Goal: Find contact information: Find contact information

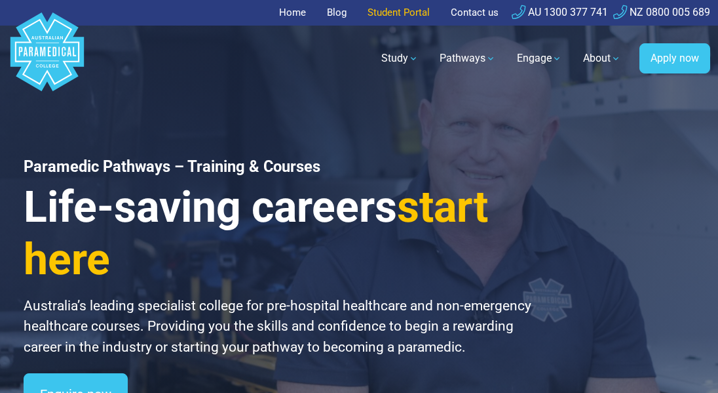
click at [393, 14] on link "Student Portal" at bounding box center [399, 13] width 78 height 26
click at [468, 12] on link "Contact us" at bounding box center [475, 13] width 64 height 26
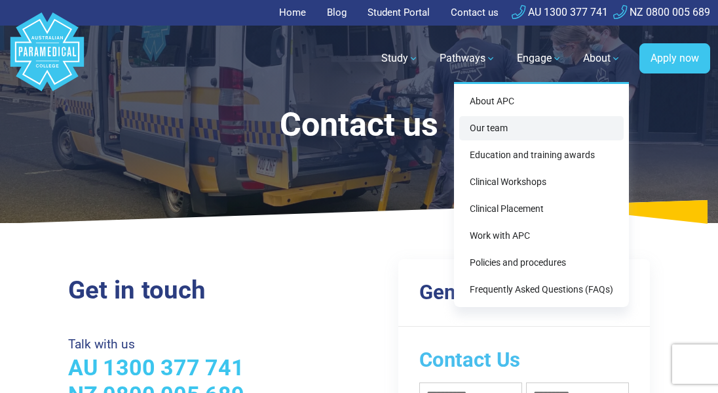
click at [485, 130] on link "Our team" at bounding box center [541, 128] width 165 height 24
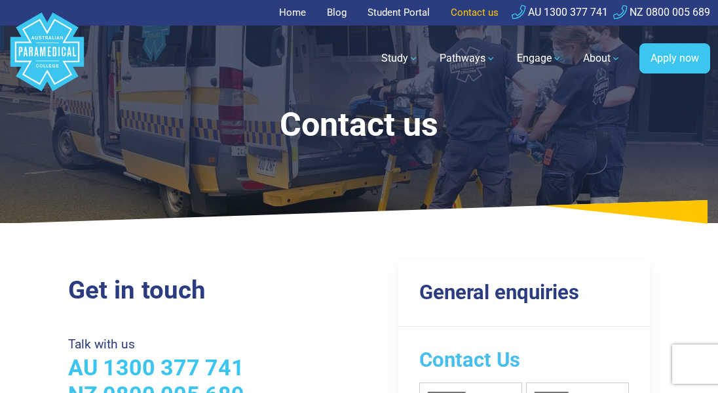
click at [471, 15] on link "Contact us" at bounding box center [475, 13] width 64 height 26
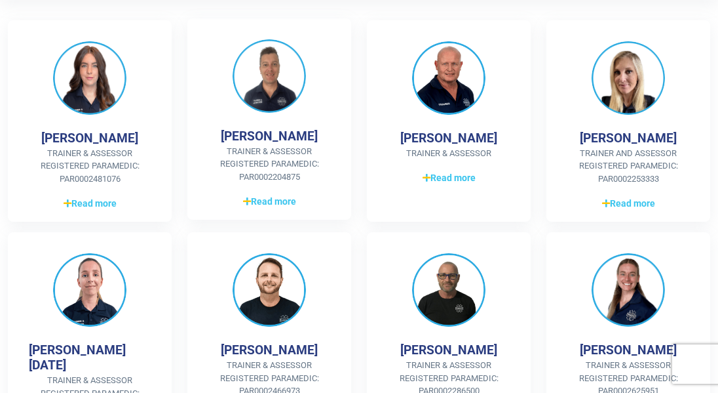
scroll to position [328, 0]
click at [271, 196] on span "Read more" at bounding box center [269, 202] width 53 height 14
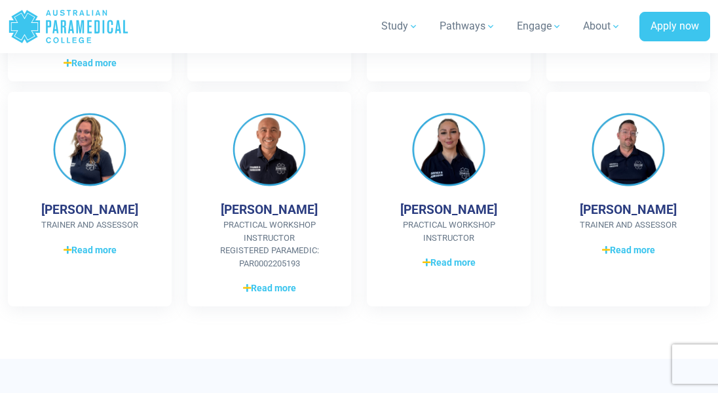
scroll to position [1053, 0]
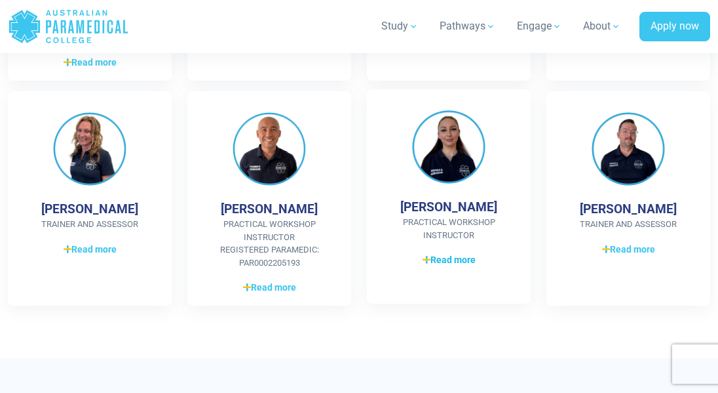
click at [451, 258] on span "Read more" at bounding box center [449, 260] width 53 height 14
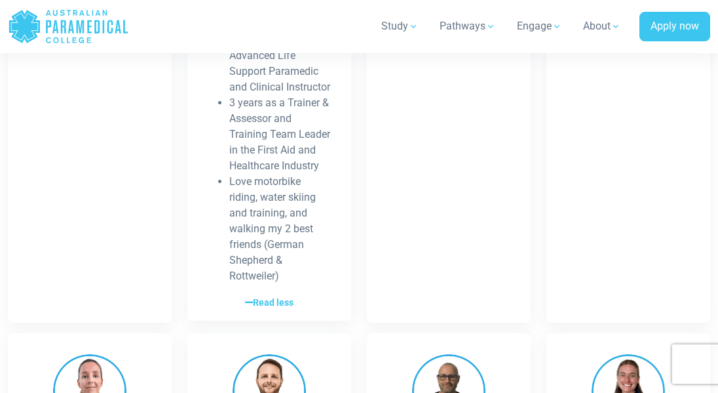
scroll to position [582, 0]
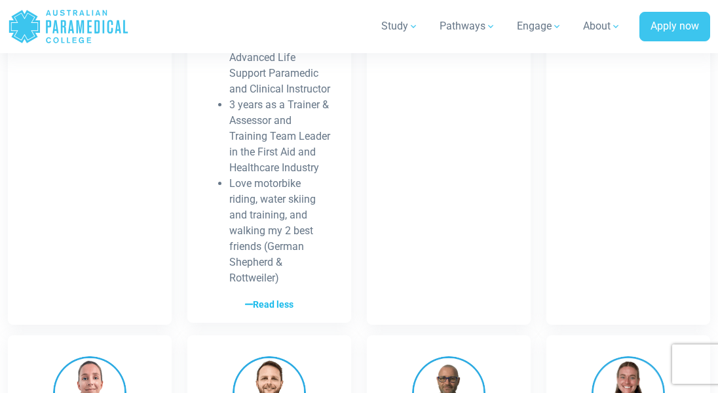
click at [257, 311] on span "Read less" at bounding box center [269, 305] width 49 height 14
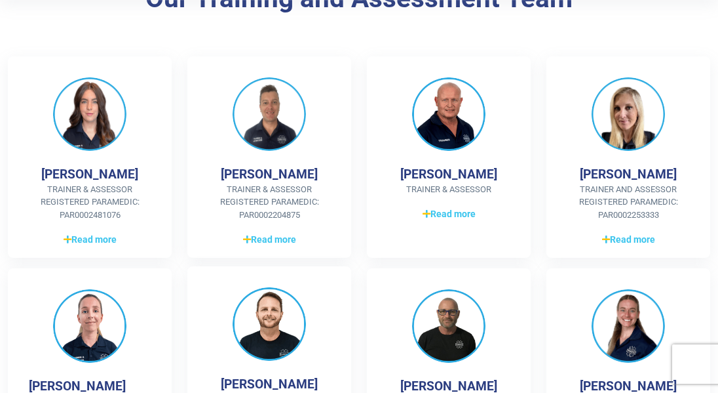
scroll to position [322, 0]
